Goal: Information Seeking & Learning: Learn about a topic

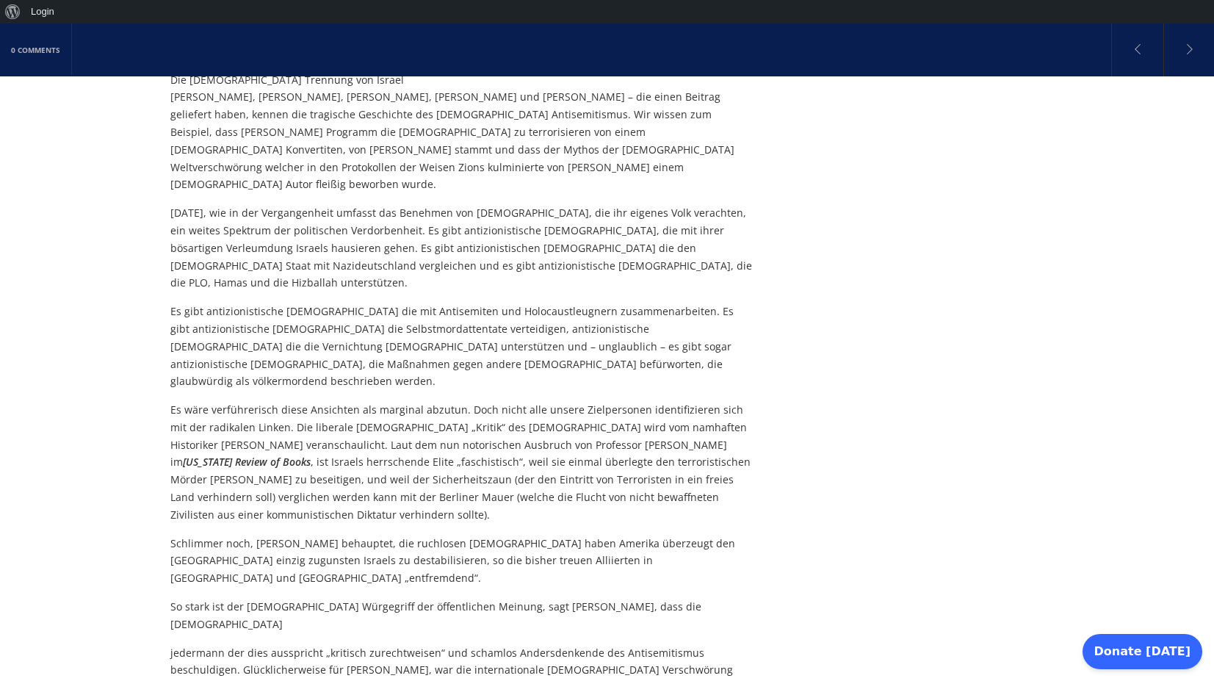
scroll to position [793, 0]
drag, startPoint x: 336, startPoint y: 526, endPoint x: 386, endPoint y: 526, distance: 49.2
click at [386, 643] on p "jedermann der dies ausspricht „kritisch zurechtweisen“ und schamlos Andersdenke…" at bounding box center [461, 686] width 582 height 87
drag, startPoint x: 386, startPoint y: 526, endPoint x: 373, endPoint y: 527, distance: 12.5
copy p "[PERSON_NAME],"
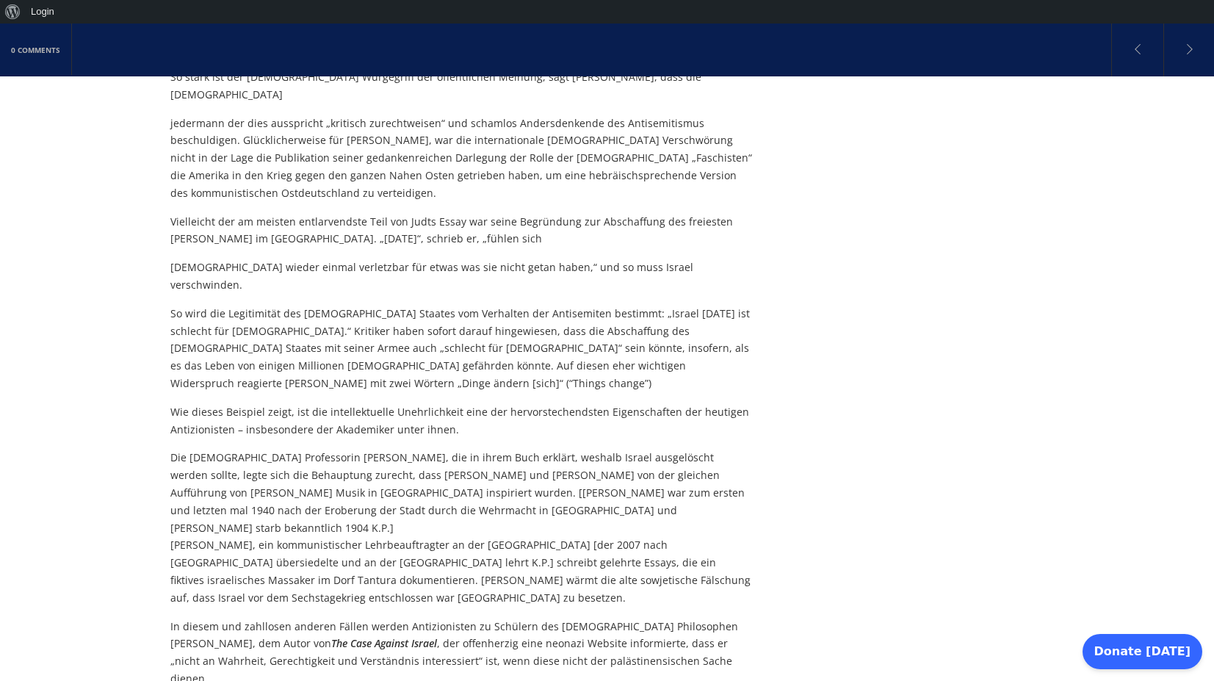
scroll to position [1322, 0]
drag, startPoint x: 217, startPoint y: 455, endPoint x: 674, endPoint y: 430, distance: 457.4
click at [674, 617] on p "In diesem und zahllosen anderen Fällen werden Antizionisten zu Schülern des [DE…" at bounding box center [461, 652] width 582 height 70
copy p "[PERSON_NAME]"
drag, startPoint x: 878, startPoint y: 340, endPoint x: 879, endPoint y: 324, distance: 16.2
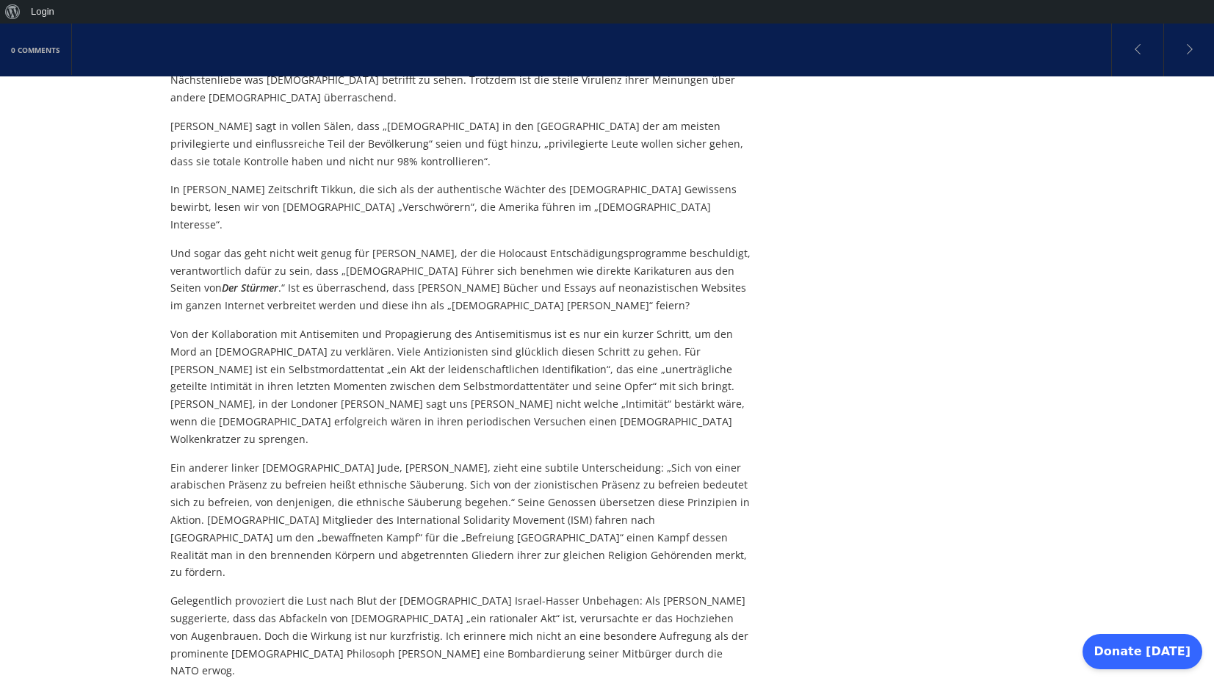
scroll to position [2644, 0]
drag, startPoint x: 333, startPoint y: 366, endPoint x: 384, endPoint y: 368, distance: 50.7
drag, startPoint x: 384, startPoint y: 368, endPoint x: 372, endPoint y: 368, distance: 11.7
copy p "[PERSON_NAME]"
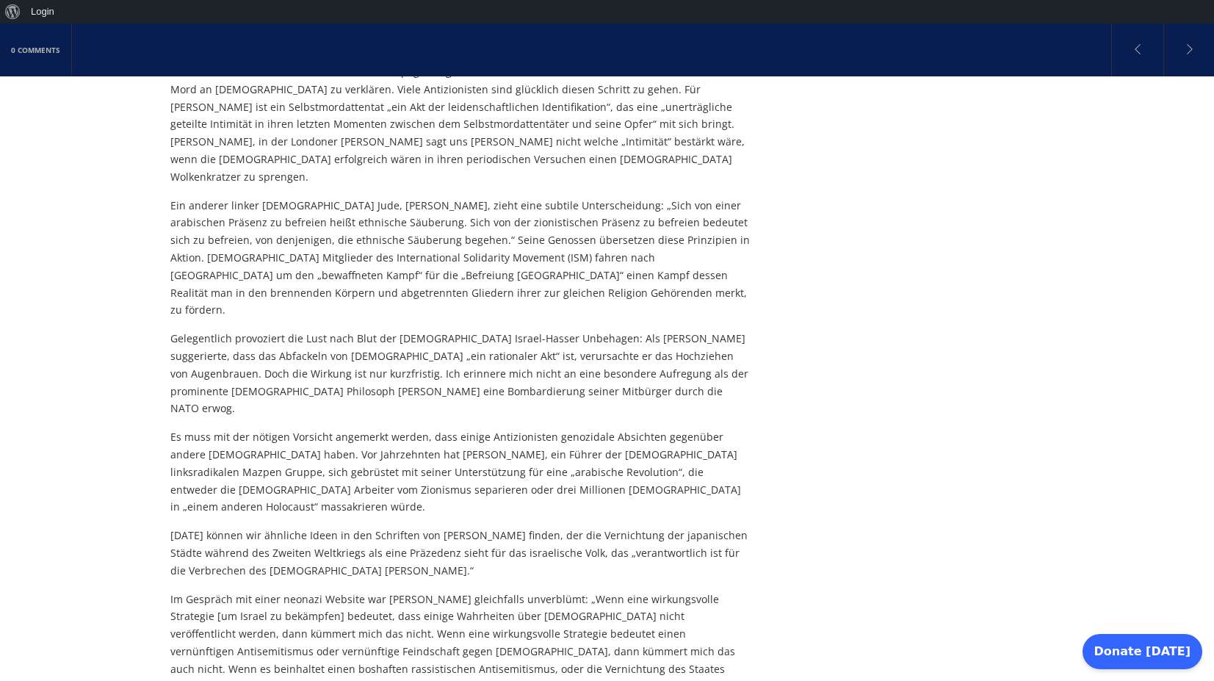
scroll to position [2908, 0]
drag, startPoint x: 192, startPoint y: 389, endPoint x: 256, endPoint y: 388, distance: 63.9
copy p "[PERSON_NAME]"
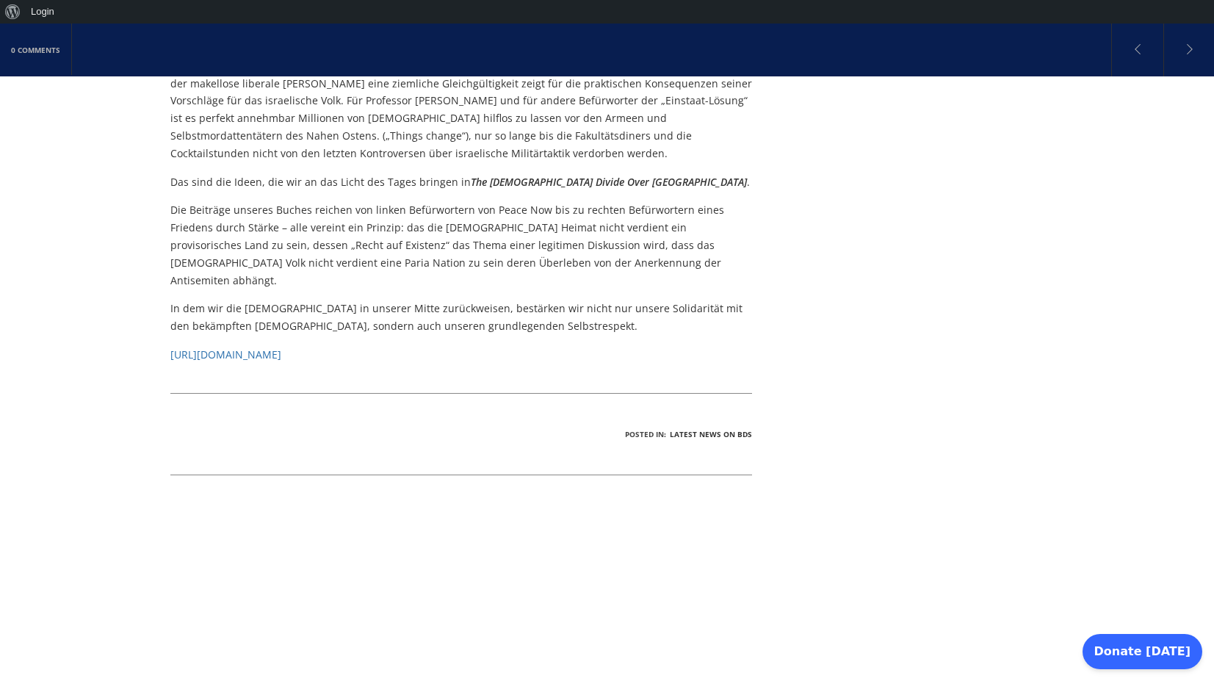
scroll to position [3701, 0]
